Goal: Task Accomplishment & Management: Use online tool/utility

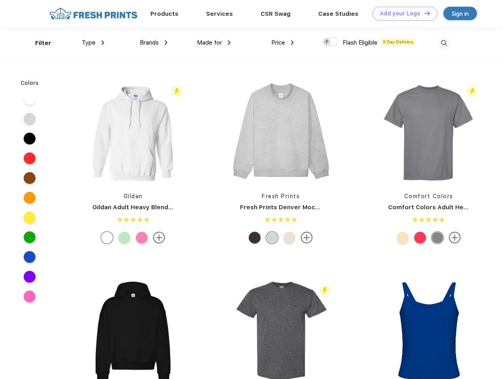
scroll to position [0, 0]
click at [402, 13] on link "Add your Logo Design Tool" at bounding box center [404, 14] width 65 height 14
click at [0, 0] on div "Design Tool" at bounding box center [0, 0] width 0 height 0
click at [423, 13] on link "Add your Logo Design Tool" at bounding box center [404, 14] width 65 height 14
click at [38, 43] on div "Filter" at bounding box center [43, 43] width 16 height 9
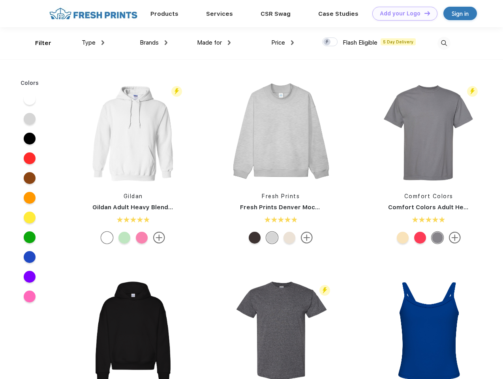
click at [93, 43] on span "Type" at bounding box center [89, 42] width 14 height 7
click at [153, 43] on span "Brands" at bounding box center [149, 42] width 19 height 7
click at [214, 43] on span "Made for" at bounding box center [209, 42] width 25 height 7
click at [282, 43] on span "Price" at bounding box center [278, 42] width 14 height 7
click at [330, 42] on div at bounding box center [329, 41] width 15 height 9
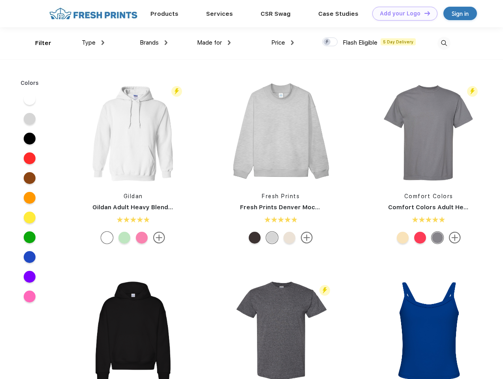
click at [327, 42] on input "checkbox" at bounding box center [324, 39] width 5 height 5
click at [443, 43] on img at bounding box center [443, 43] width 13 height 13
